Goal: Information Seeking & Learning: Learn about a topic

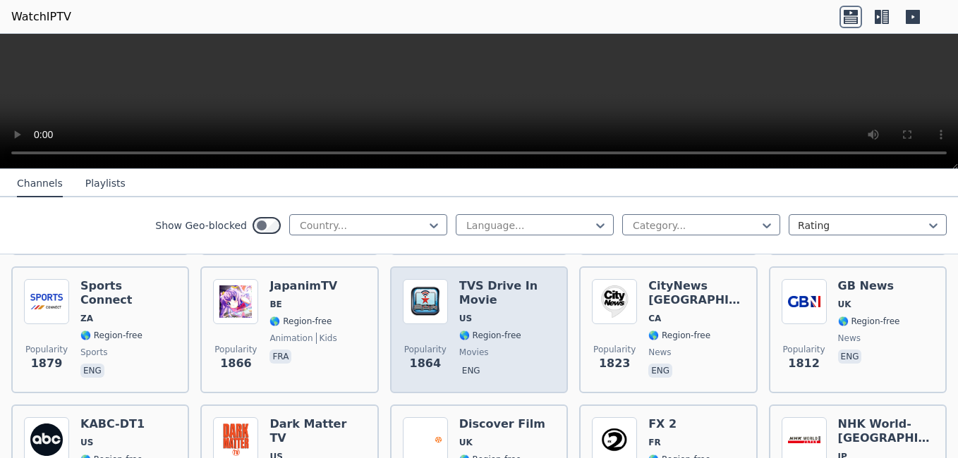
scroll to position [705, 0]
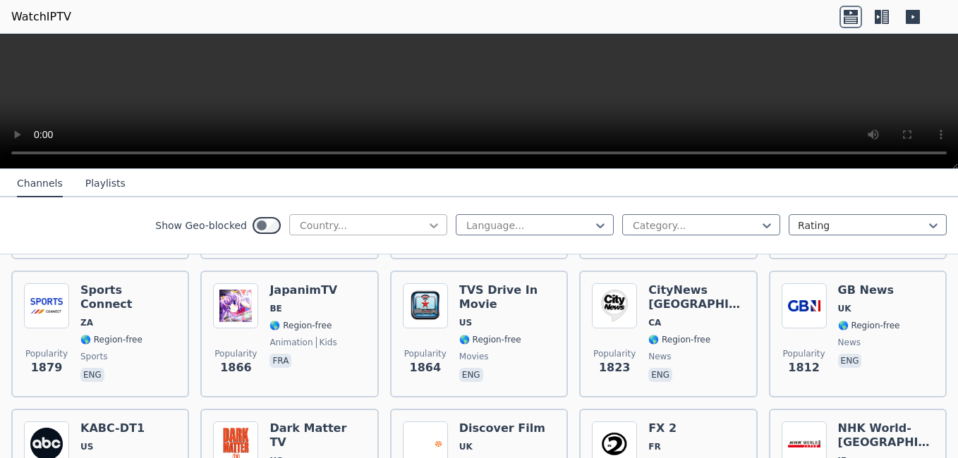
click at [428, 221] on icon at bounding box center [434, 226] width 14 height 14
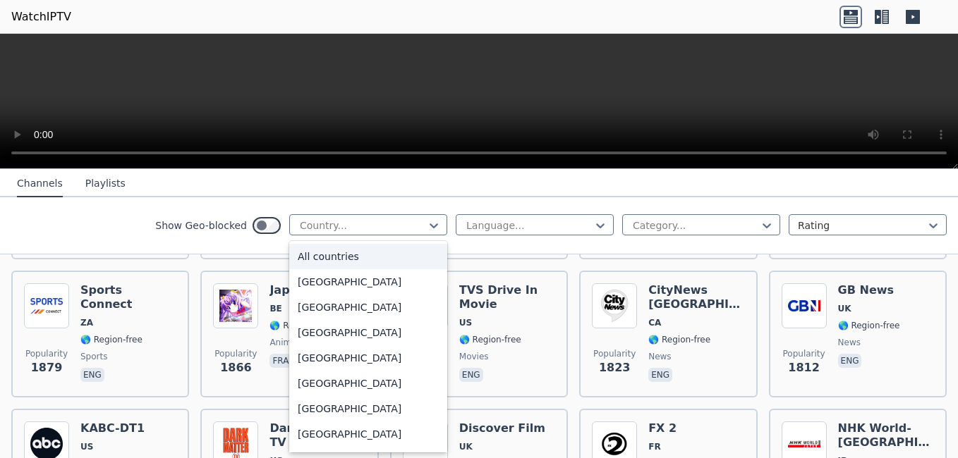
type input "*"
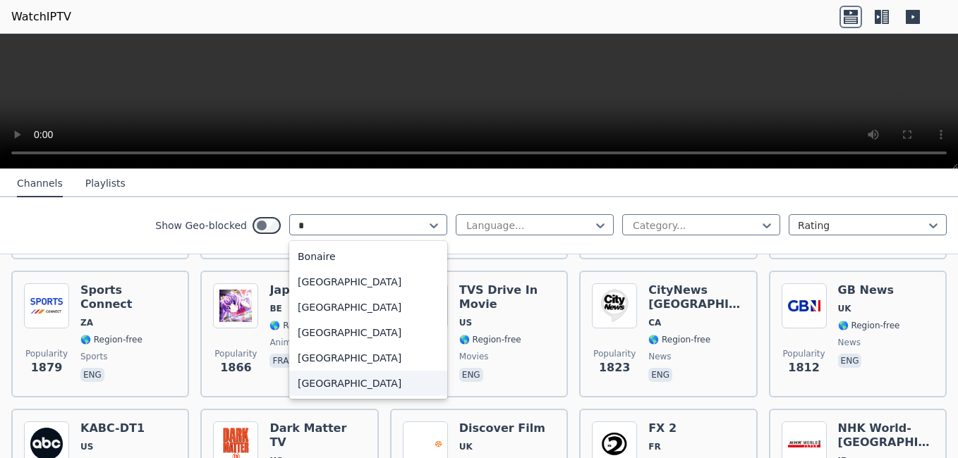
click at [353, 381] on div "[GEOGRAPHIC_DATA]" at bounding box center [368, 383] width 158 height 25
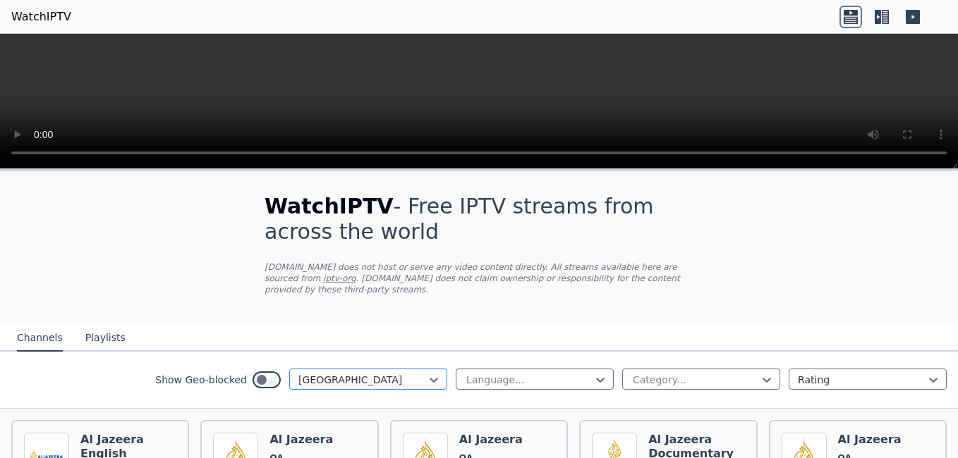
click at [413, 374] on div at bounding box center [362, 380] width 128 height 14
click at [622, 369] on div "Category..." at bounding box center [701, 379] width 158 height 21
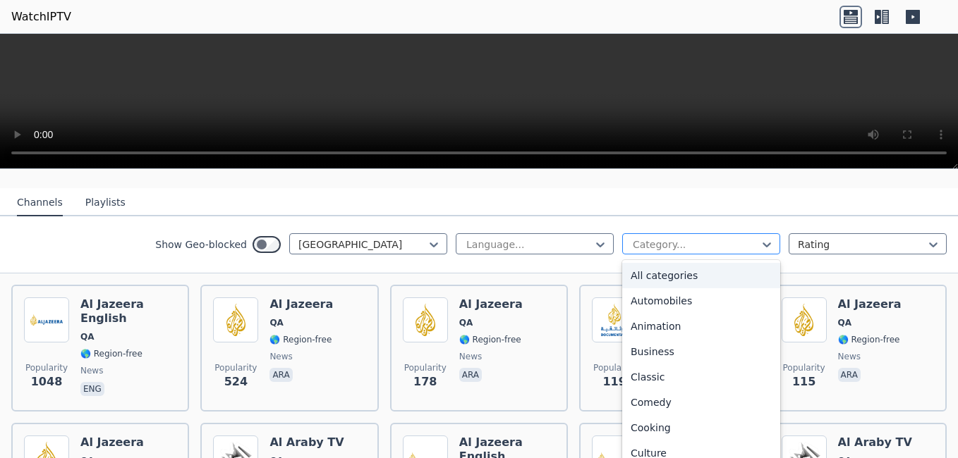
scroll to position [141, 0]
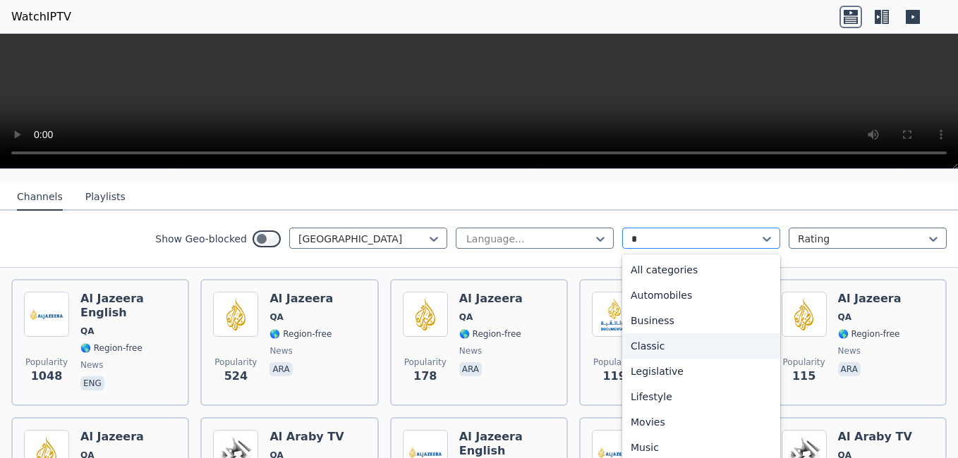
type input "**"
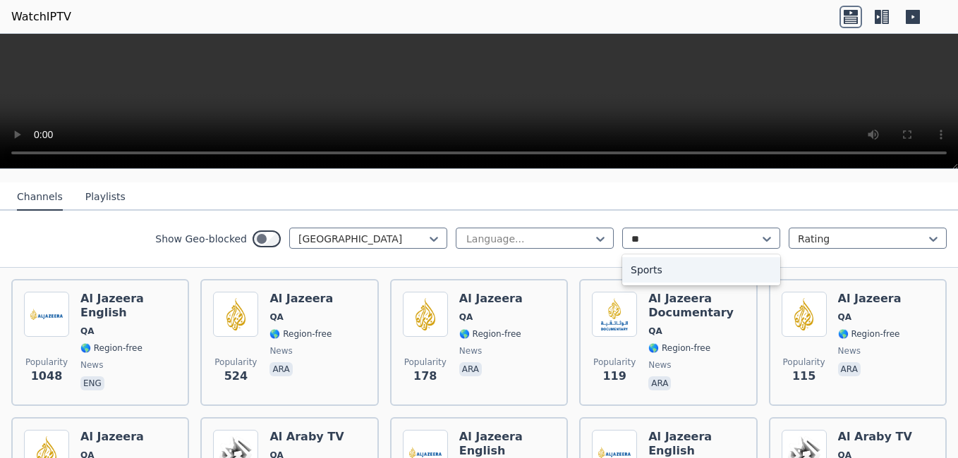
click at [700, 262] on div "Sports" at bounding box center [701, 269] width 158 height 25
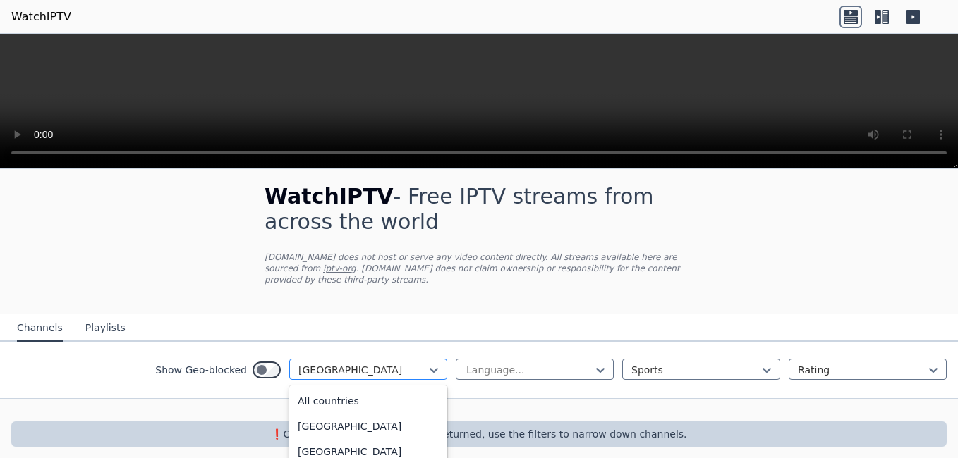
click at [395, 363] on div at bounding box center [362, 370] width 128 height 14
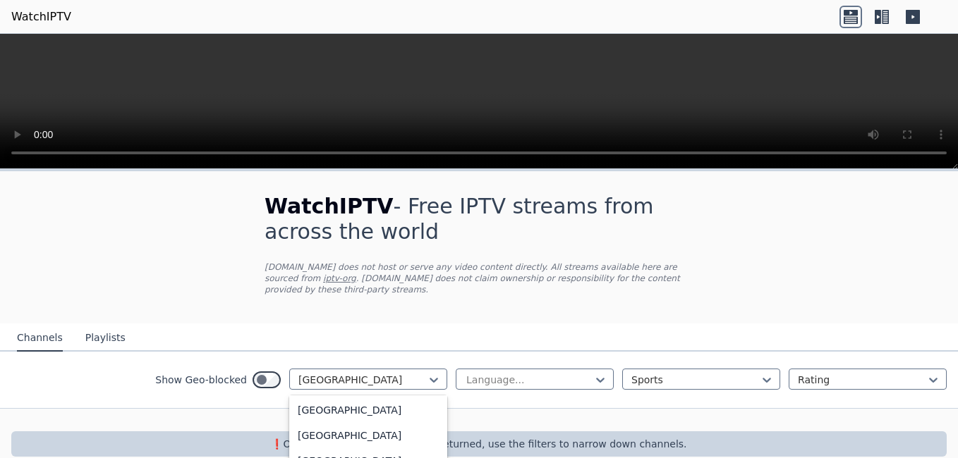
scroll to position [0, 0]
click at [390, 399] on div "All countries" at bounding box center [368, 410] width 158 height 25
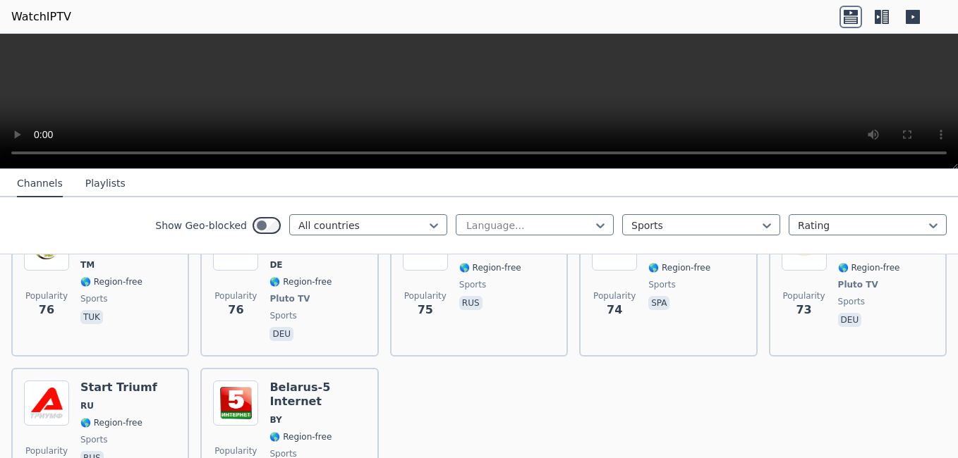
scroll to position [3214, 0]
